Goal: Complete application form: Complete application form

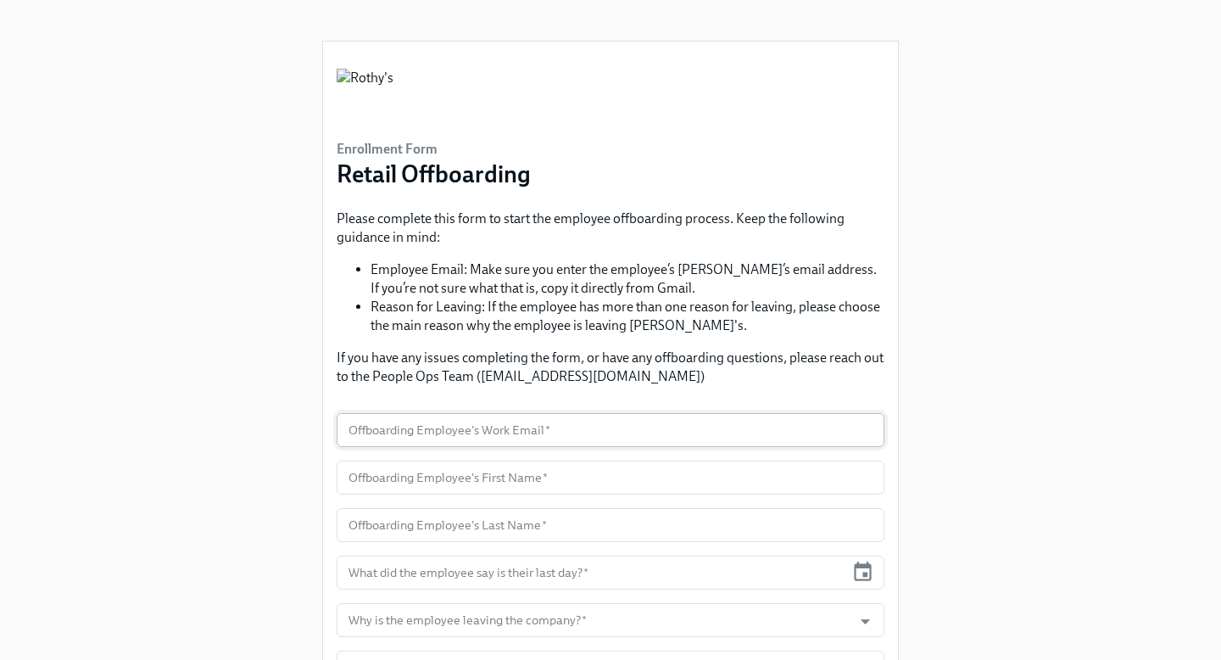
click at [584, 433] on input "text" at bounding box center [611, 430] width 548 height 34
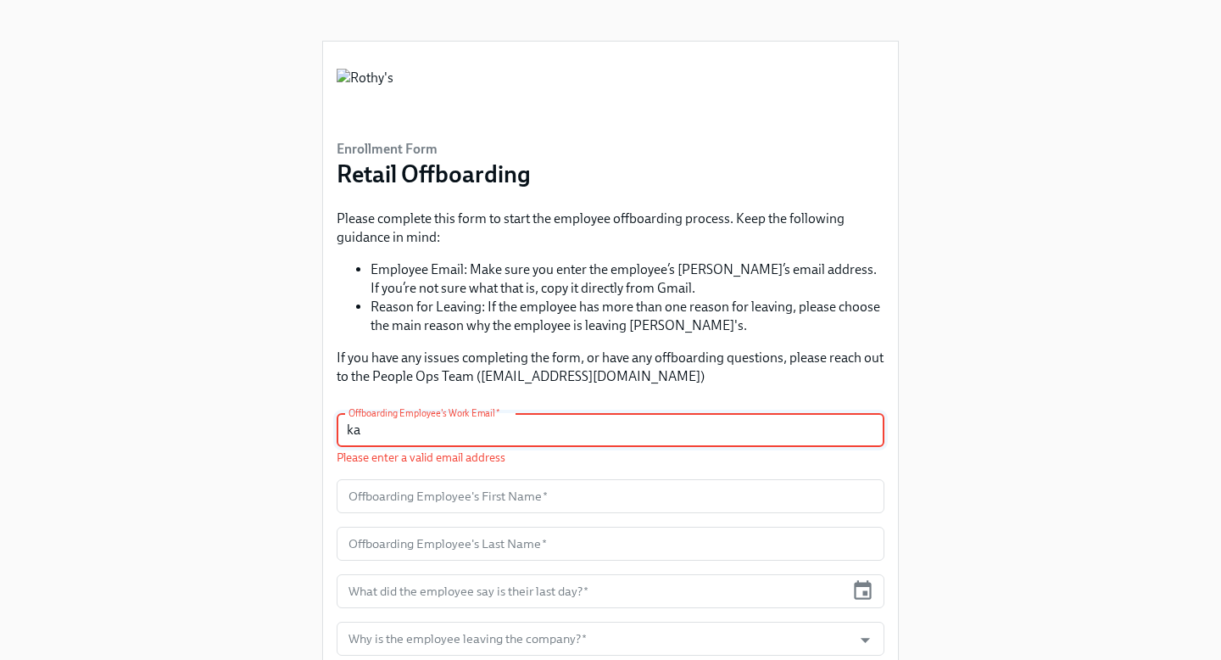
type input "k"
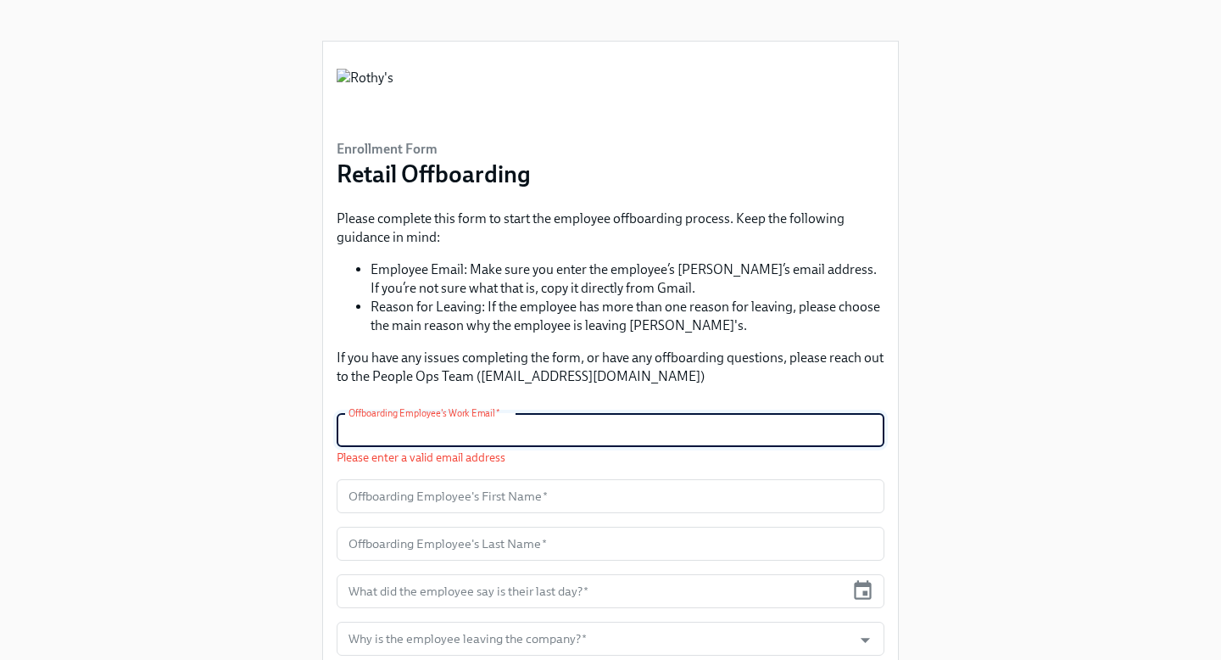
click at [376, 432] on input "text" at bounding box center [611, 430] width 548 height 34
paste input "[EMAIL_ADDRESS][DOMAIN_NAME]"
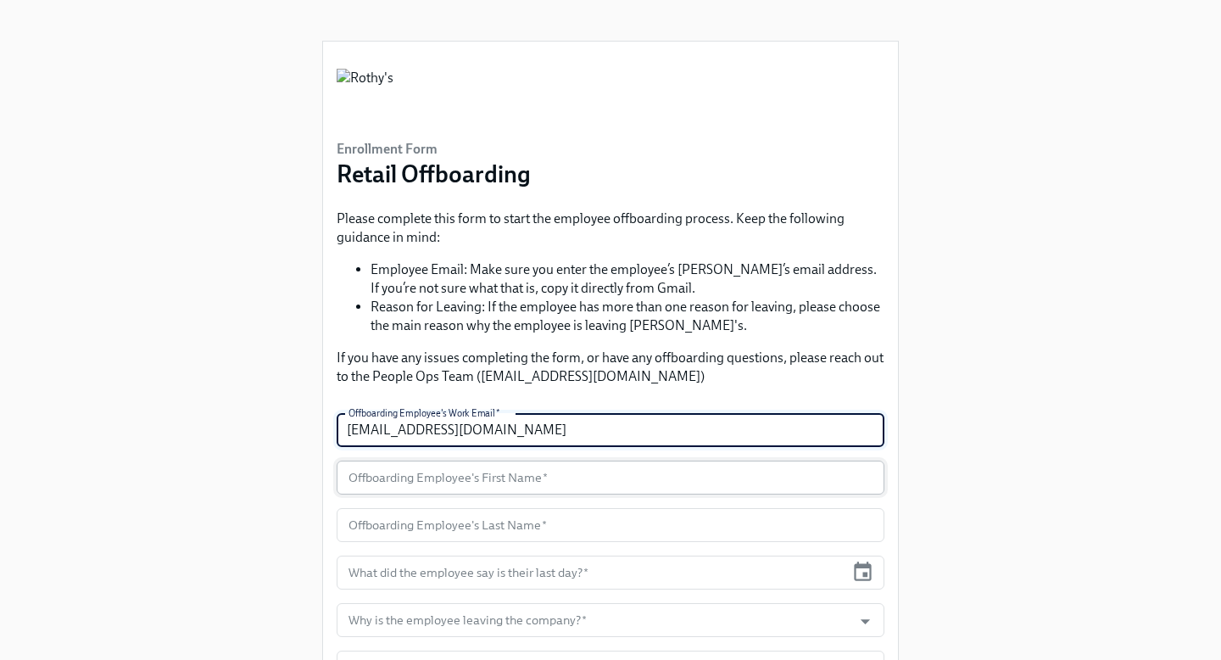
type input "[EMAIL_ADDRESS][DOMAIN_NAME]"
click at [448, 484] on input "text" at bounding box center [611, 477] width 548 height 34
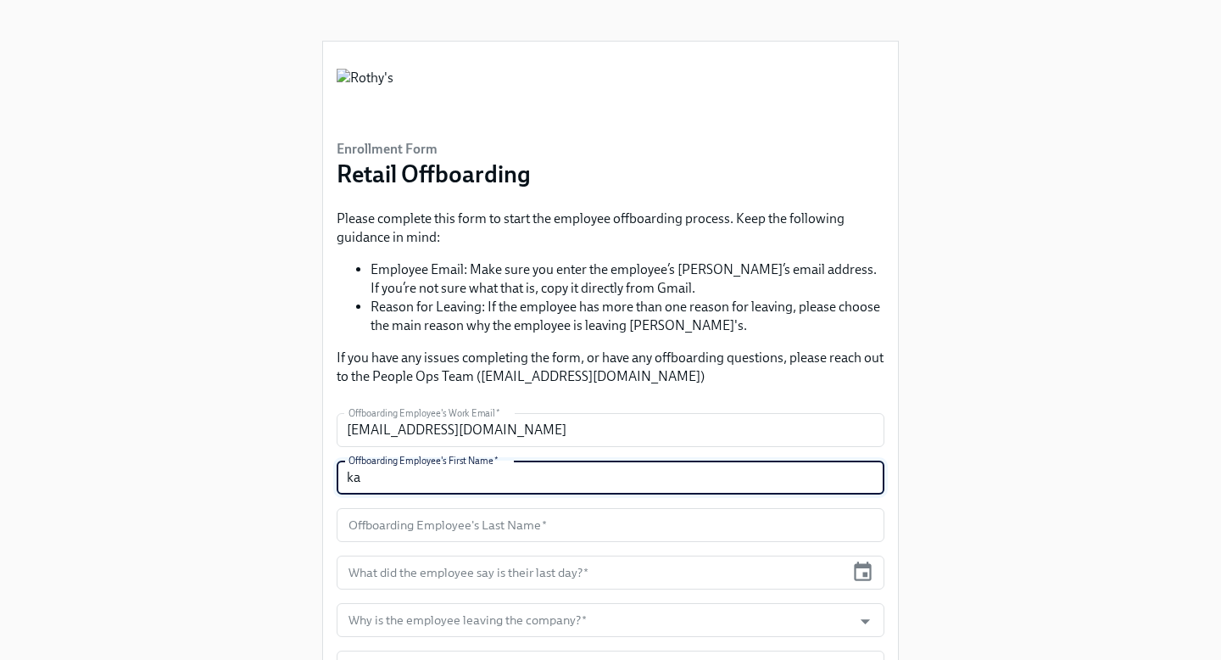
type input "k"
type input "[PERSON_NAME]"
click at [459, 532] on input "text" at bounding box center [611, 525] width 548 height 34
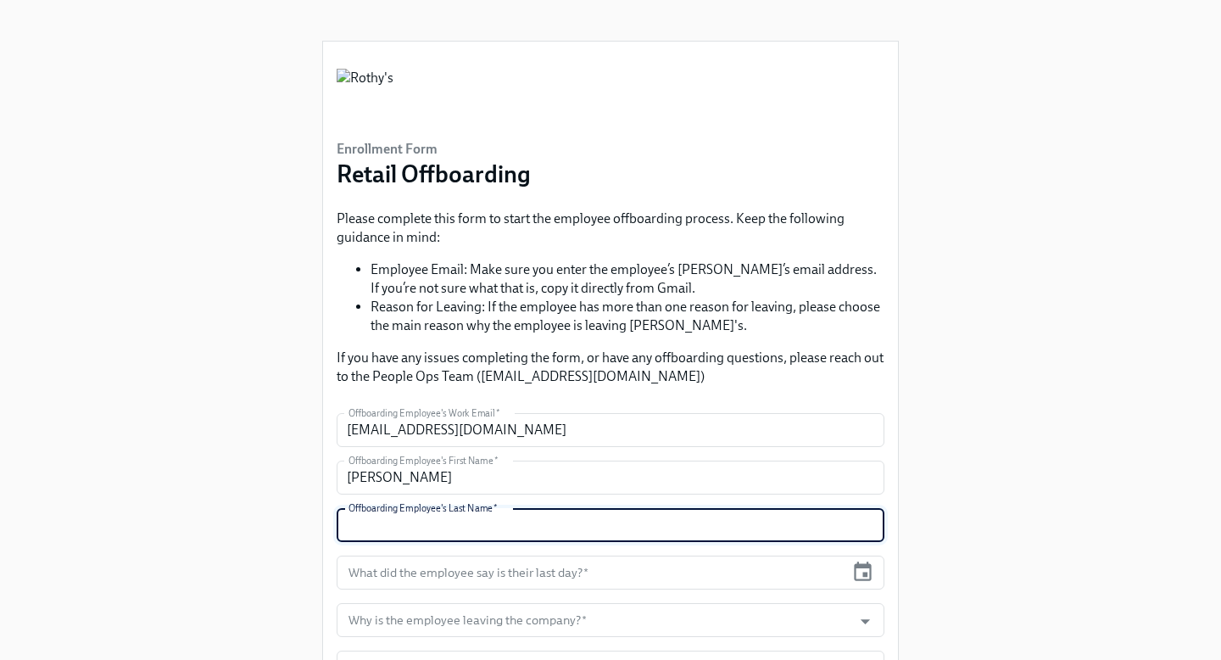
paste input "[EMAIL_ADDRESS][DOMAIN_NAME]"
click at [354, 525] on input "[EMAIL_ADDRESS][DOMAIN_NAME]" at bounding box center [611, 525] width 548 height 34
drag, startPoint x: 387, startPoint y: 525, endPoint x: 465, endPoint y: 522, distance: 78.9
click at [467, 524] on input "[PERSON_NAME][EMAIL_ADDRESS][DOMAIN_NAME]" at bounding box center [611, 525] width 548 height 34
click at [353, 523] on input "[PERSON_NAME]" at bounding box center [611, 525] width 548 height 34
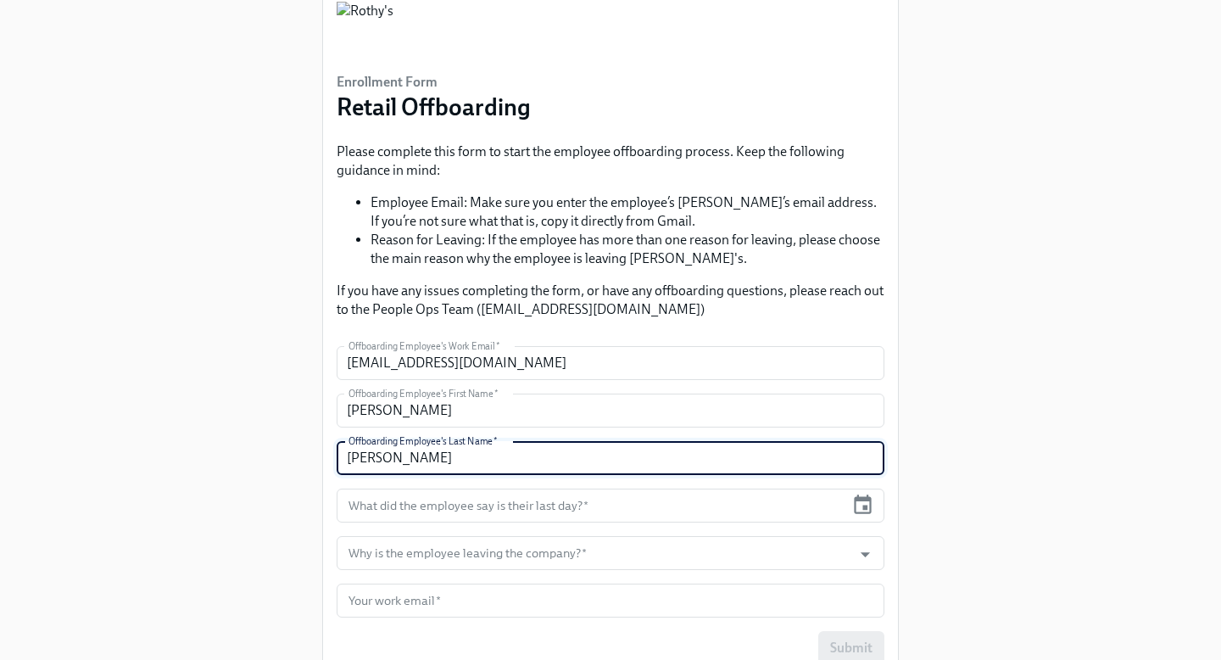
scroll to position [75, 0]
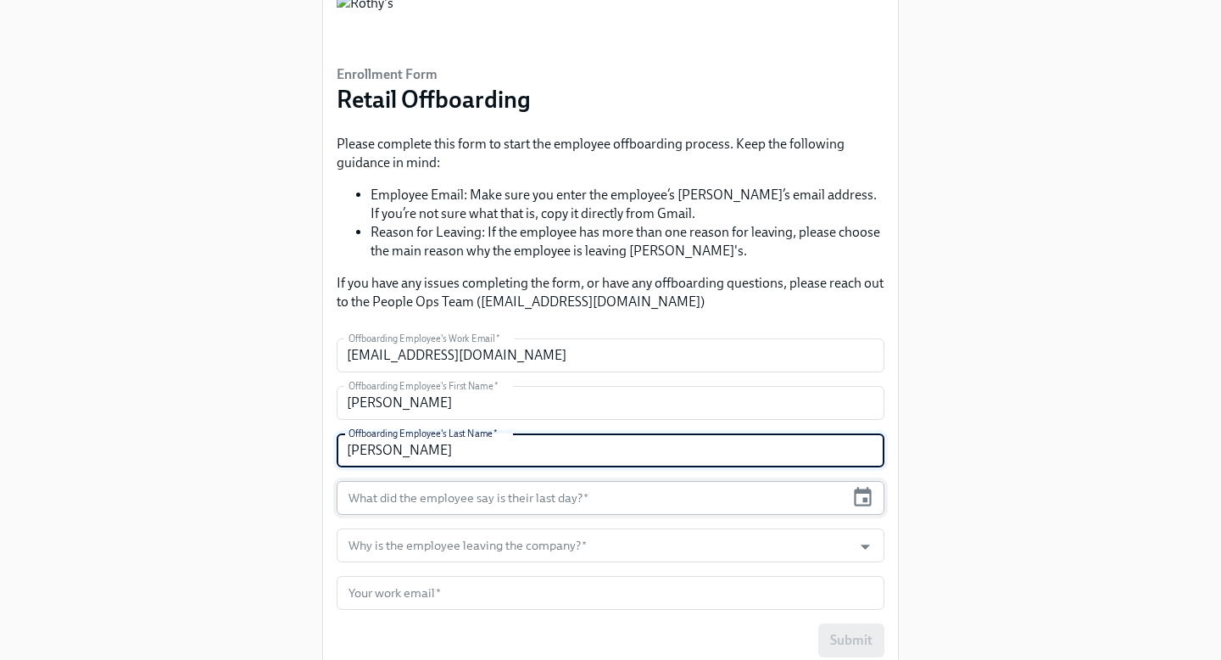
type input "[PERSON_NAME]"
click at [422, 505] on input "text" at bounding box center [591, 498] width 508 height 34
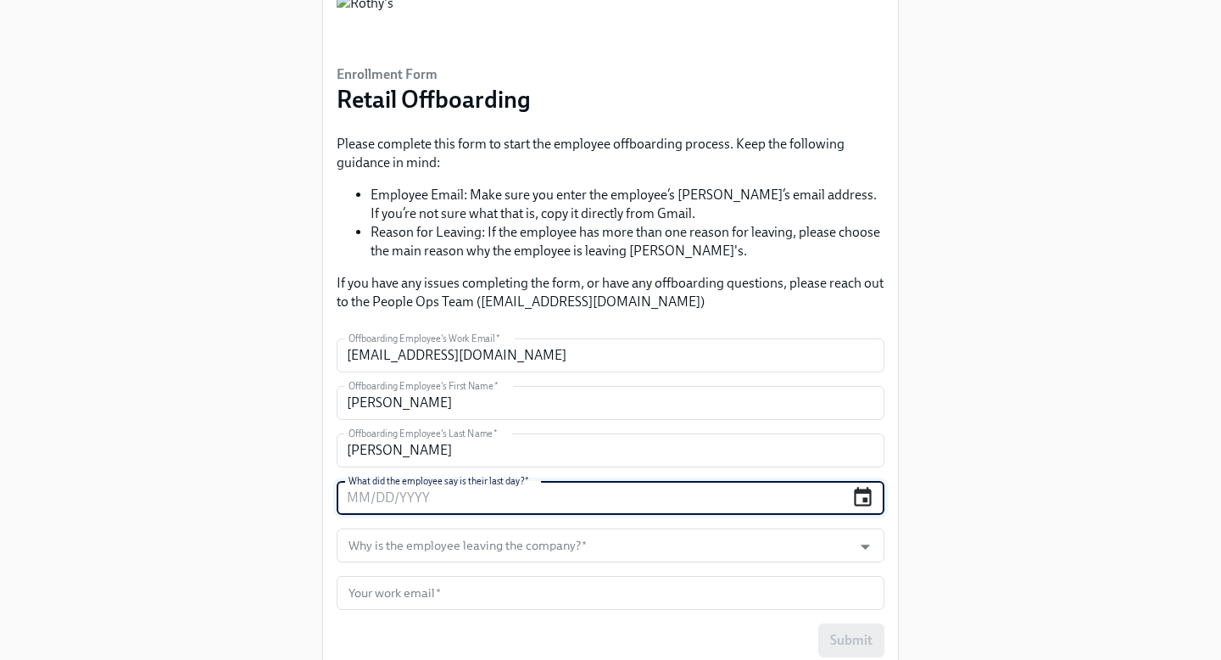
click at [860, 497] on icon "button" at bounding box center [862, 497] width 23 height 23
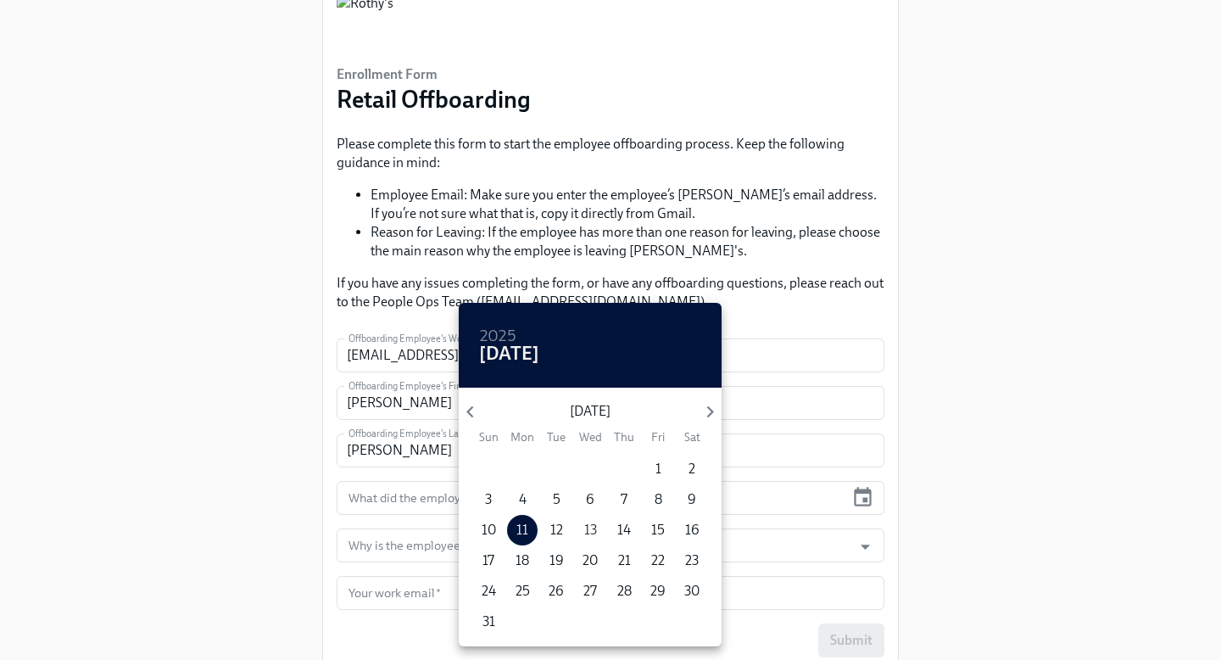
click at [586, 531] on p "13" at bounding box center [590, 530] width 13 height 19
type input "[DATE]"
click at [791, 477] on div at bounding box center [610, 330] width 1221 height 660
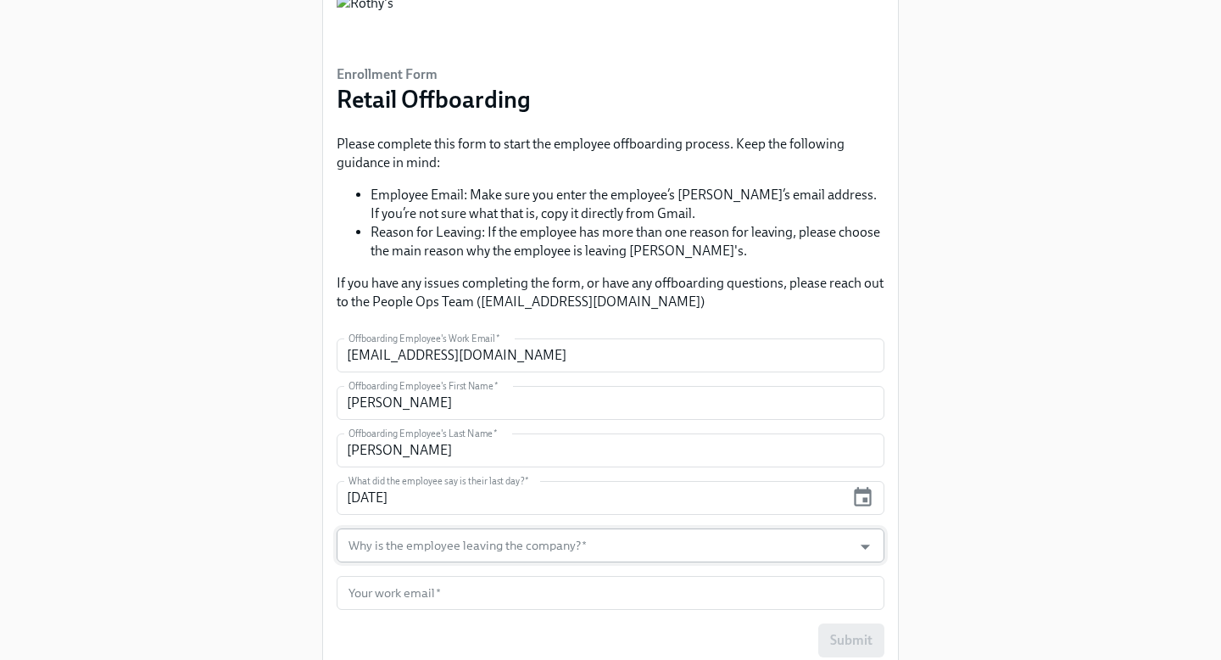
click at [436, 544] on input "Why is the employee leaving the company?   *" at bounding box center [594, 545] width 498 height 34
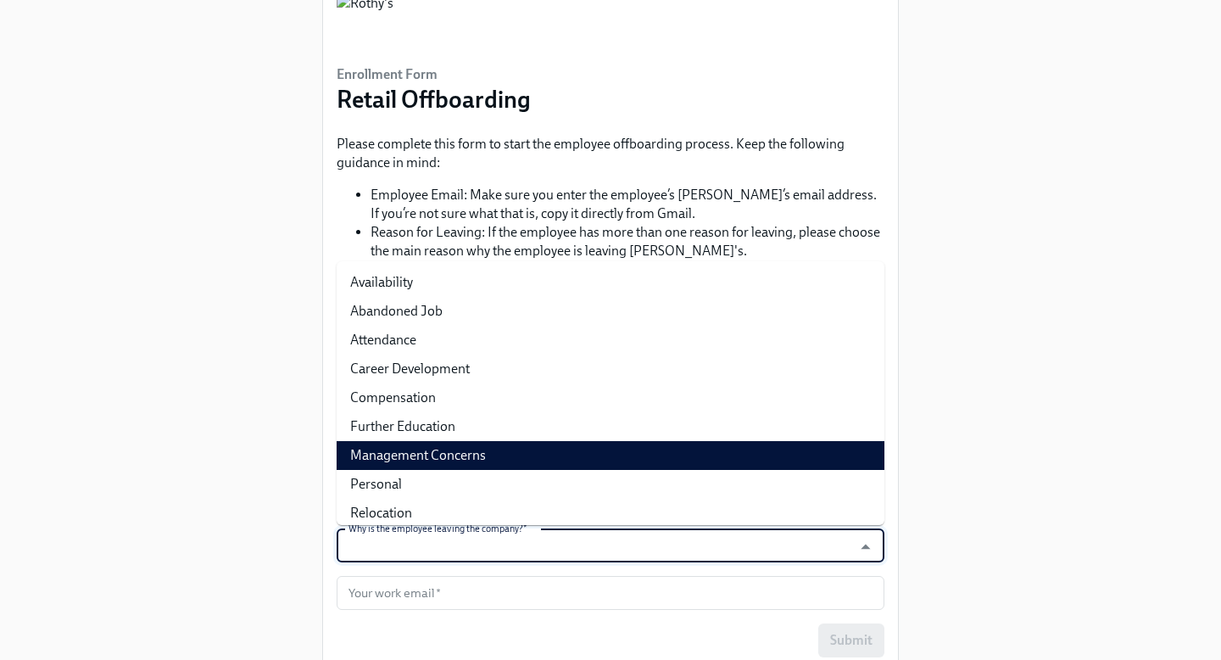
click at [619, 457] on li "Management Concerns" at bounding box center [611, 455] width 548 height 29
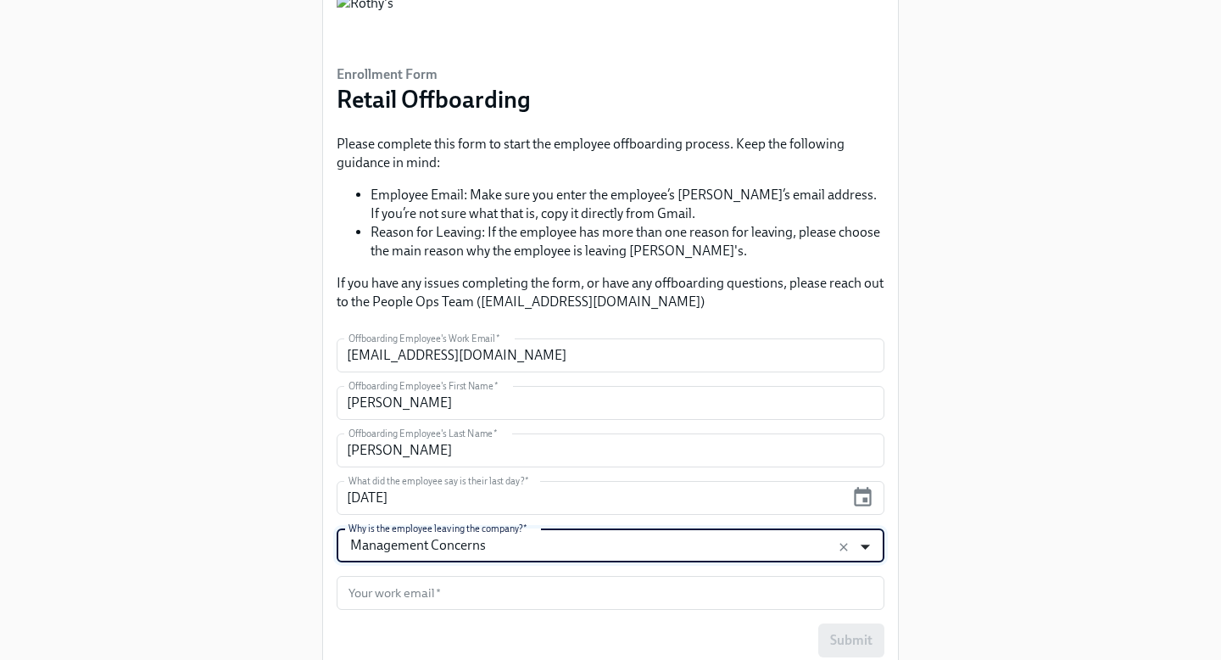
click at [861, 554] on icon "Open" at bounding box center [865, 546] width 23 height 23
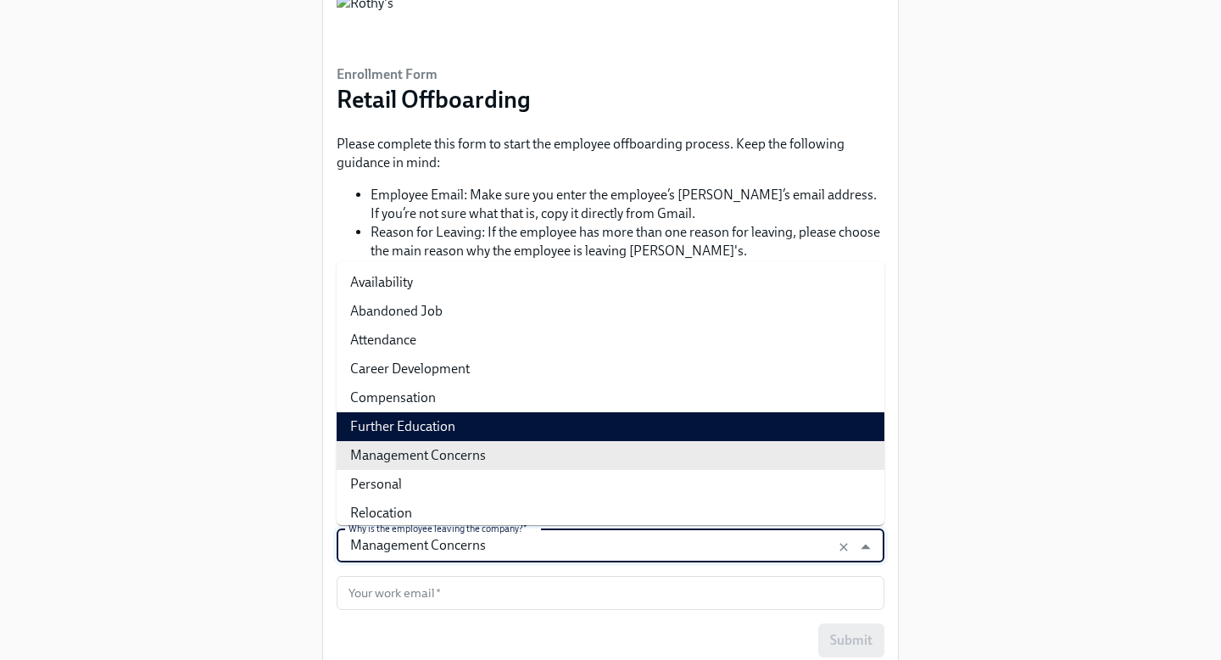
click at [396, 424] on li "Further Education" at bounding box center [611, 426] width 548 height 29
type input "Further Education"
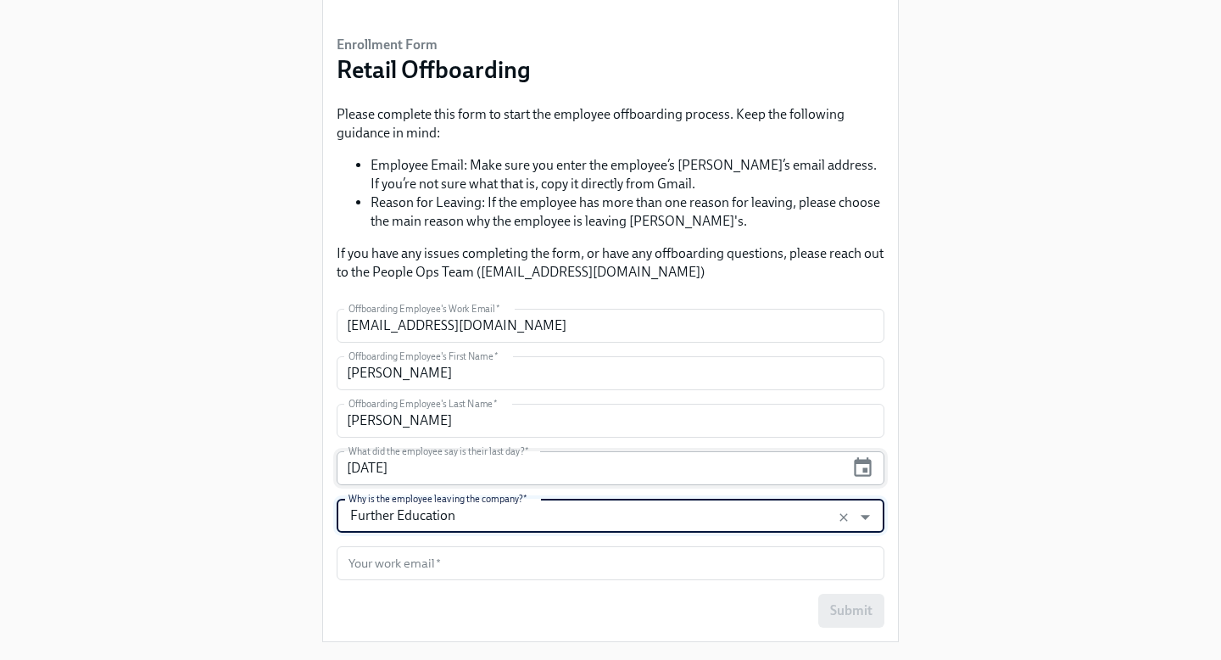
scroll to position [141, 0]
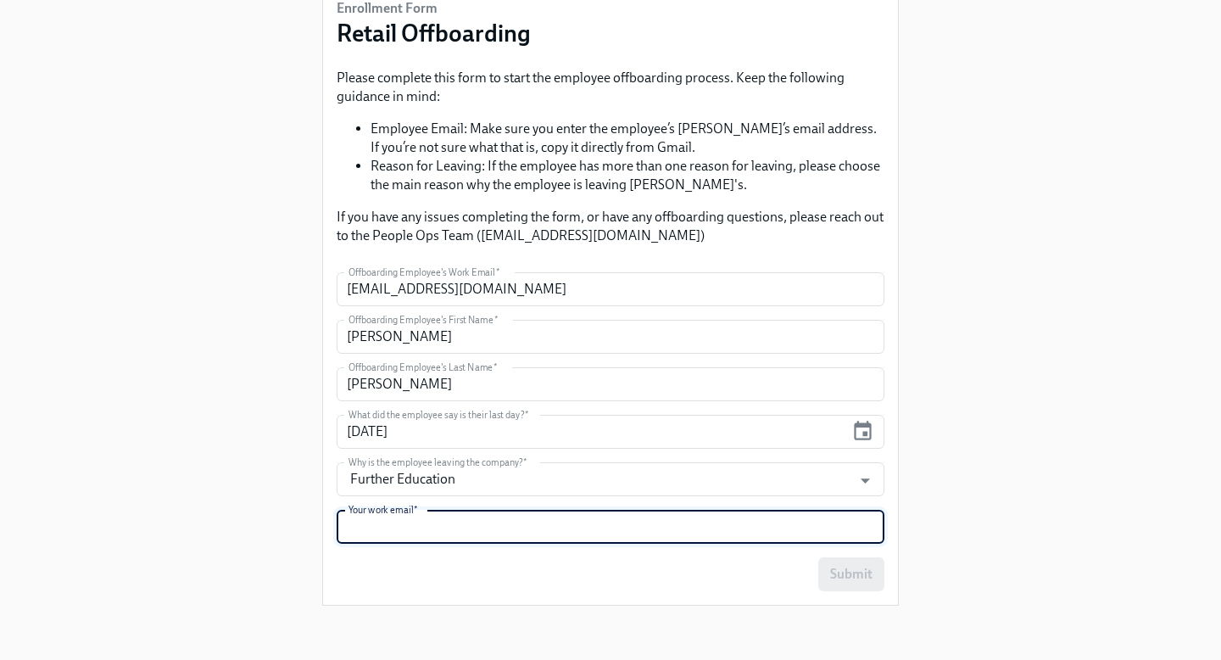
click at [409, 529] on input "text" at bounding box center [611, 527] width 548 height 34
type input "[EMAIL_ADDRESS][DOMAIN_NAME]"
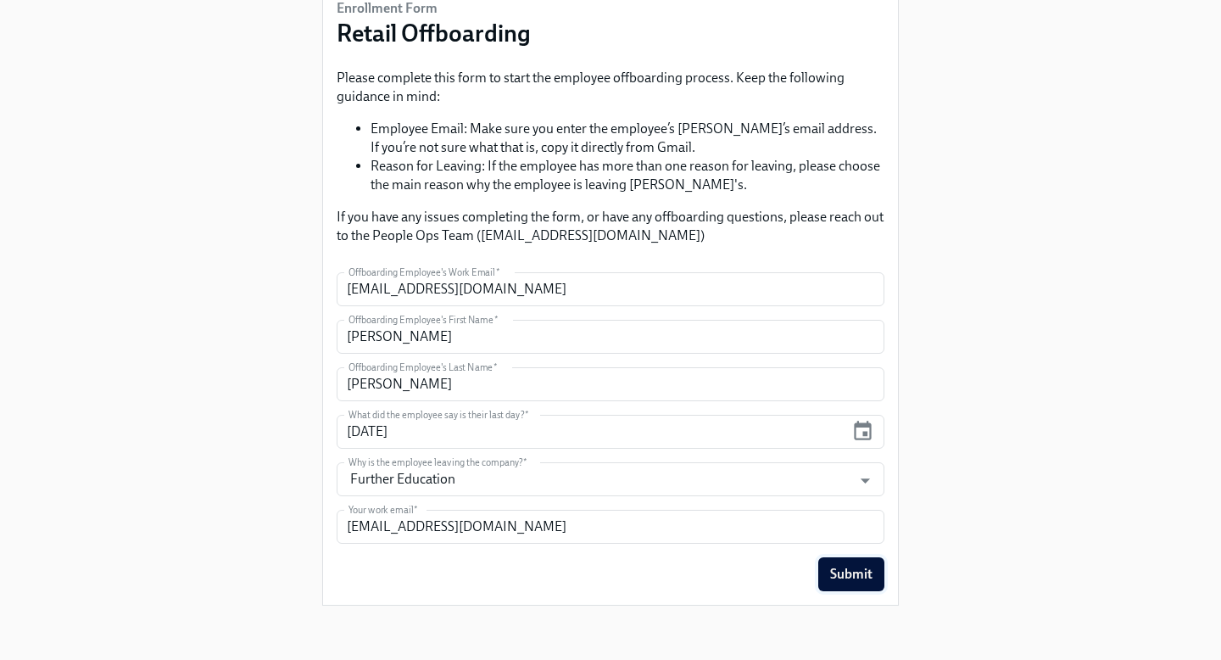
click at [841, 577] on span "Submit" at bounding box center [851, 573] width 42 height 17
